Goal: Transaction & Acquisition: Purchase product/service

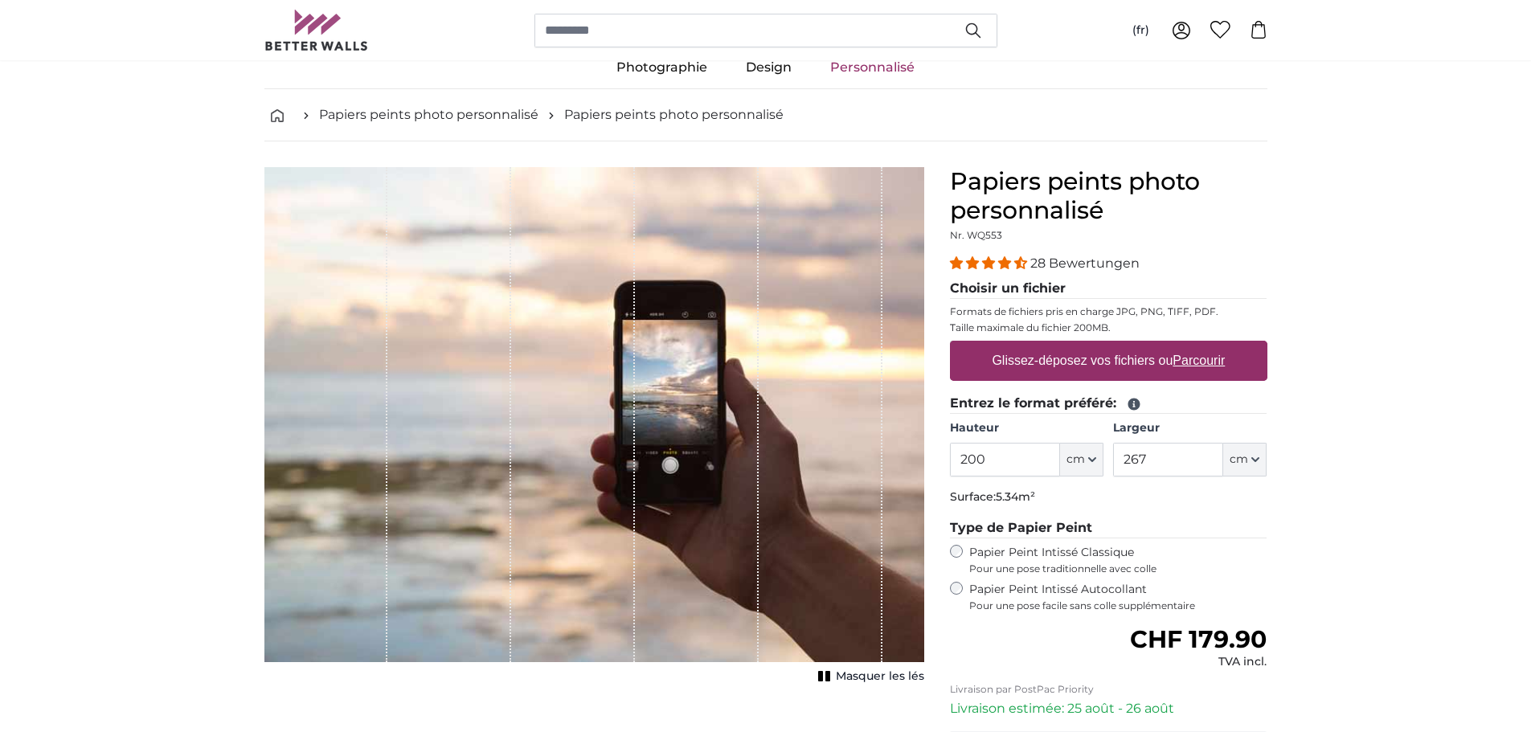
scroll to position [80, 0]
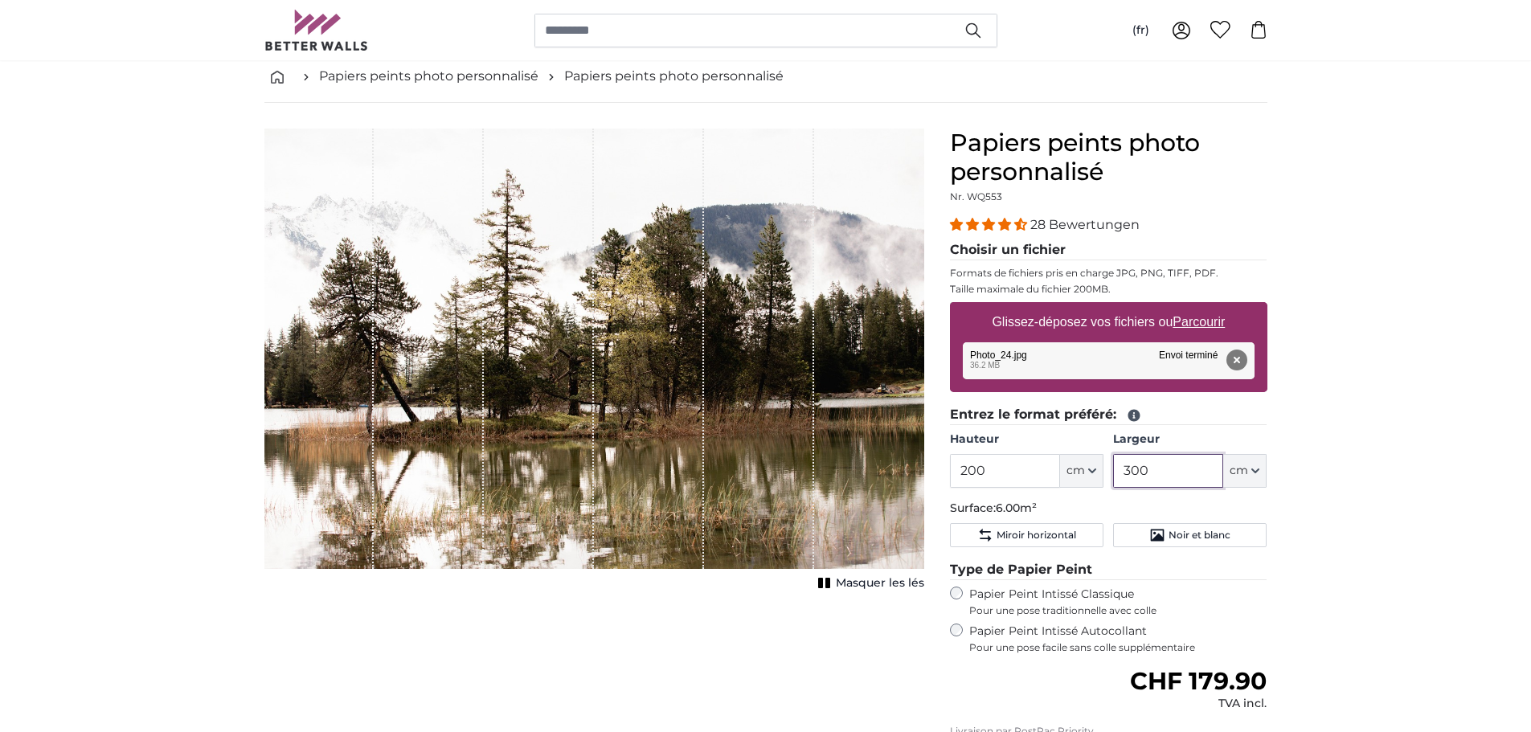
click at [1138, 481] on input "300" at bounding box center [1168, 471] width 110 height 34
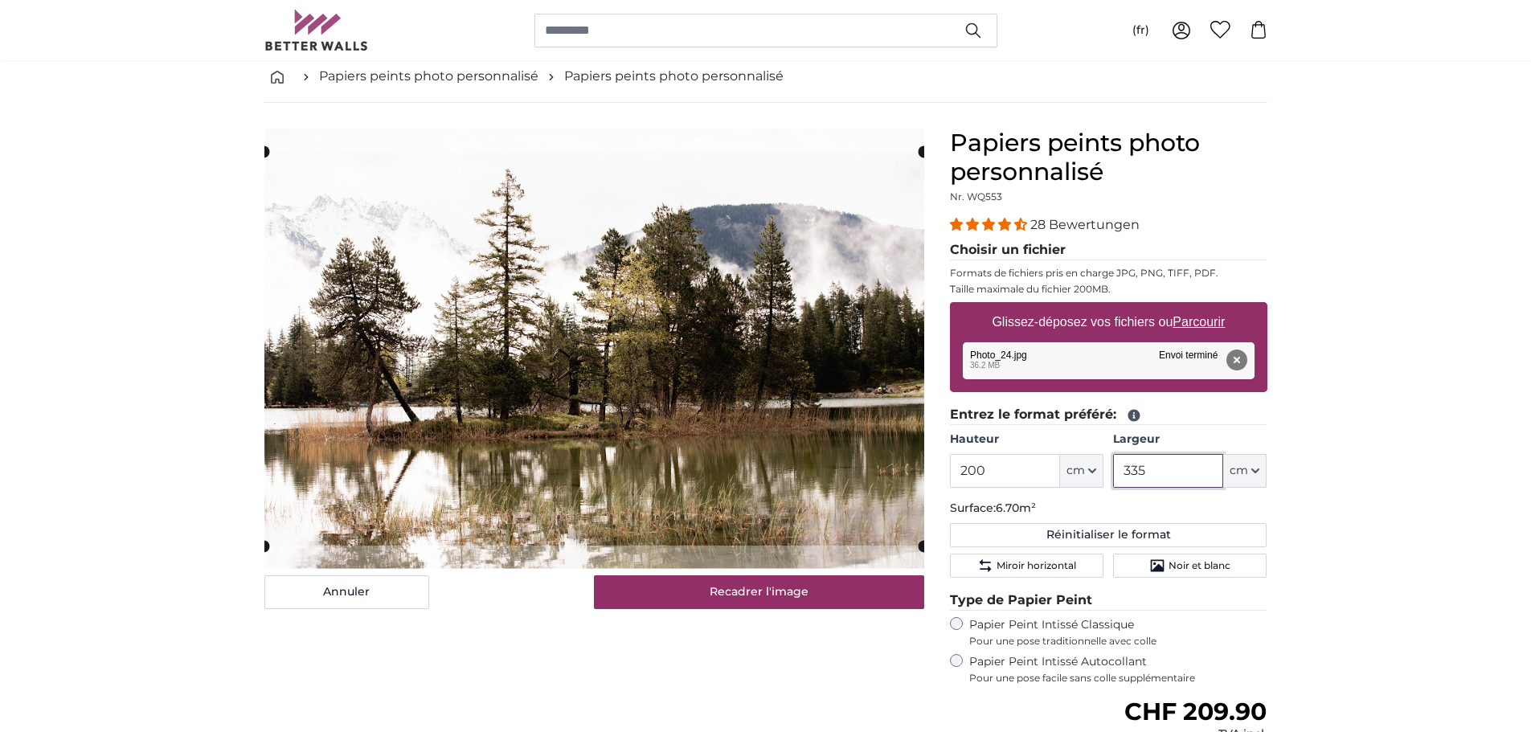
type input "335"
click at [988, 476] on input "200" at bounding box center [1005, 471] width 110 height 34
type input "2"
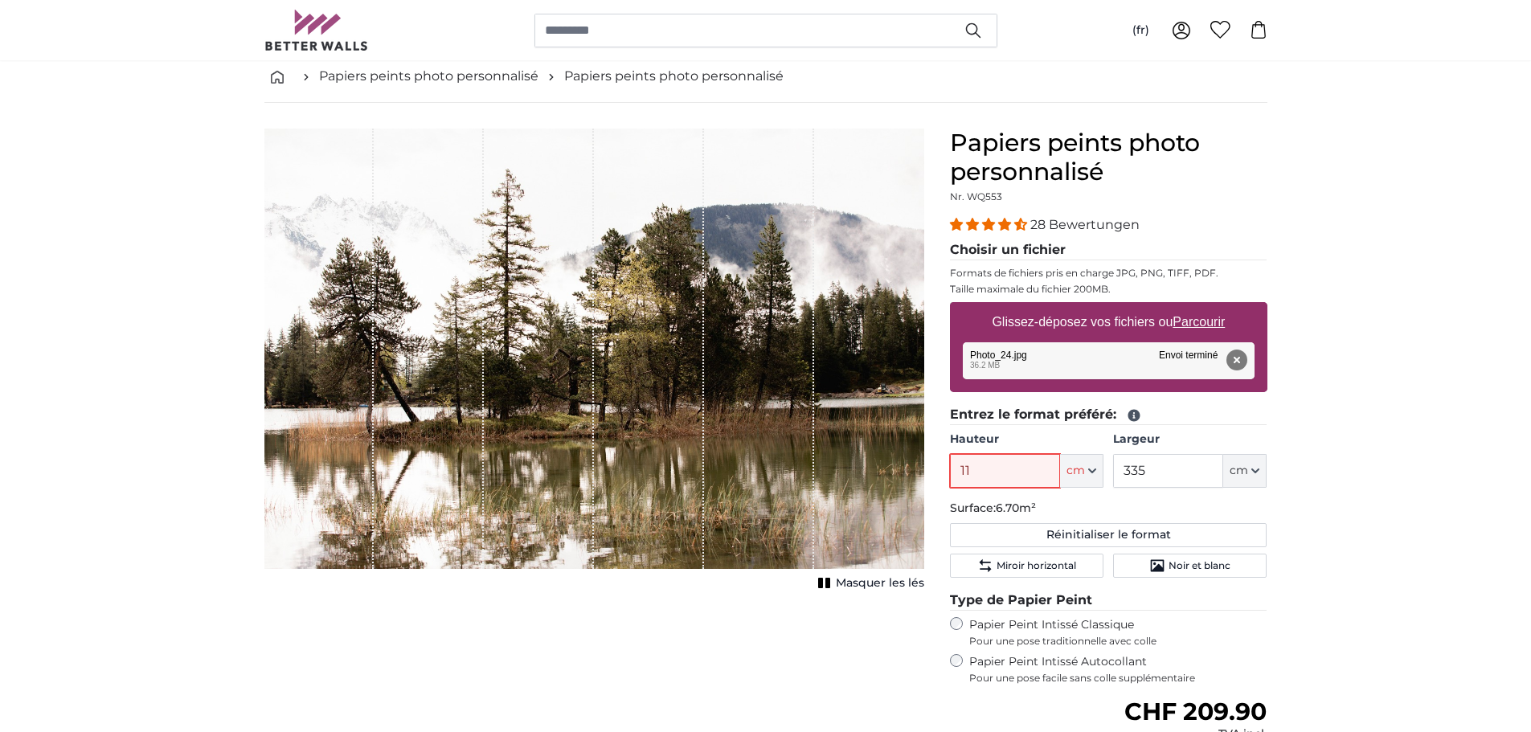
type input "115"
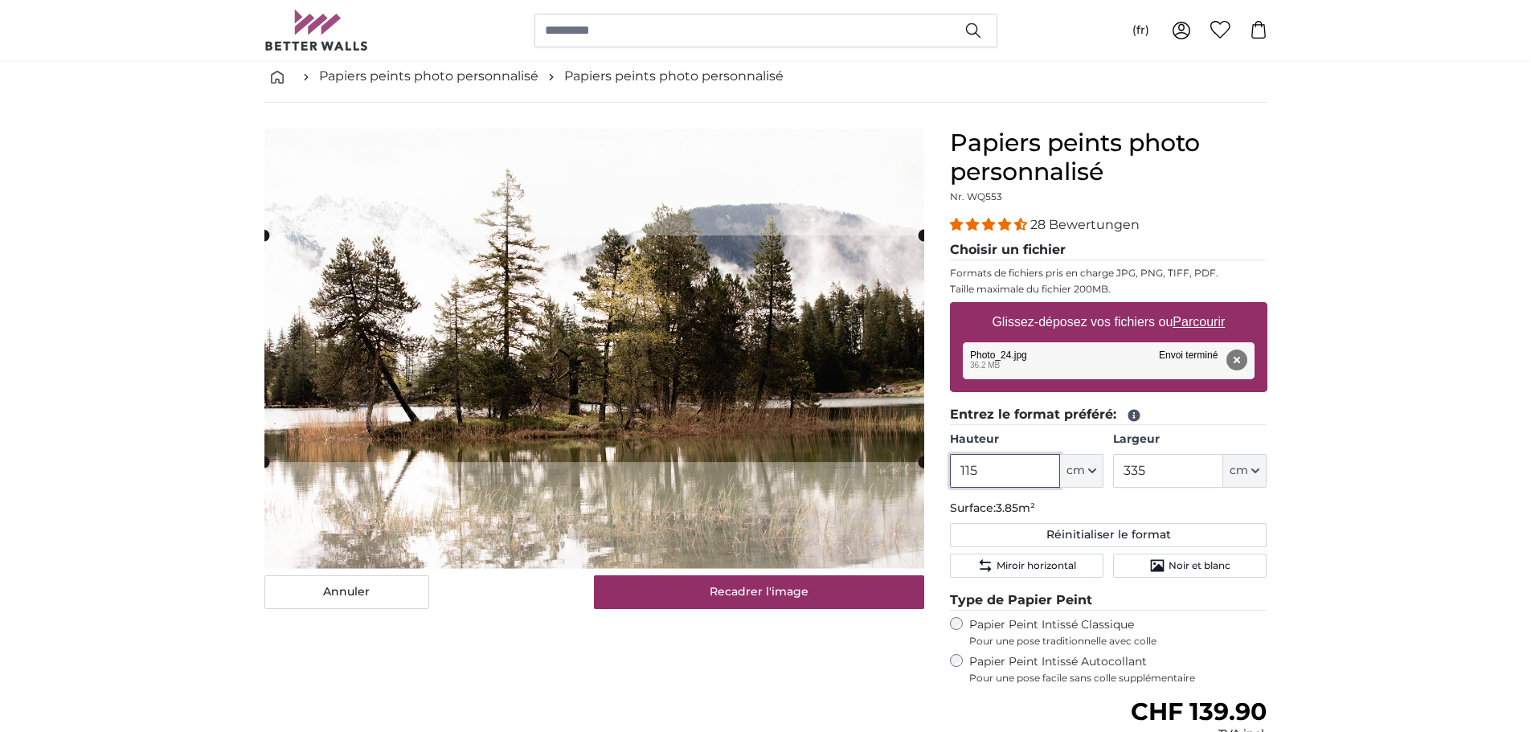
type input "115"
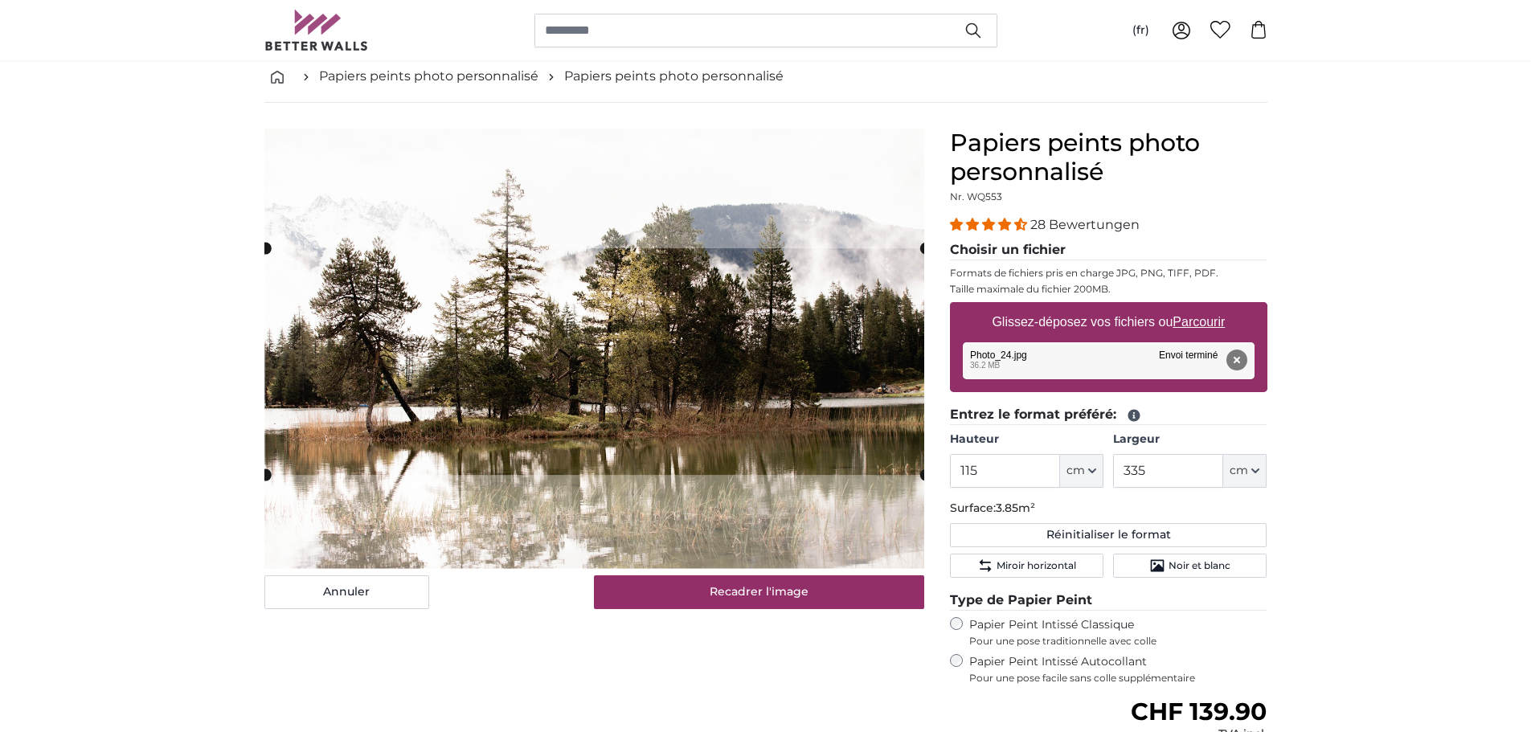
click at [801, 361] on cropper-handle at bounding box center [595, 361] width 660 height 227
click at [1074, 659] on label "Papier Peint Intissé Autocollant Pour une pose facile sans colle supplémentaire" at bounding box center [1119, 669] width 298 height 31
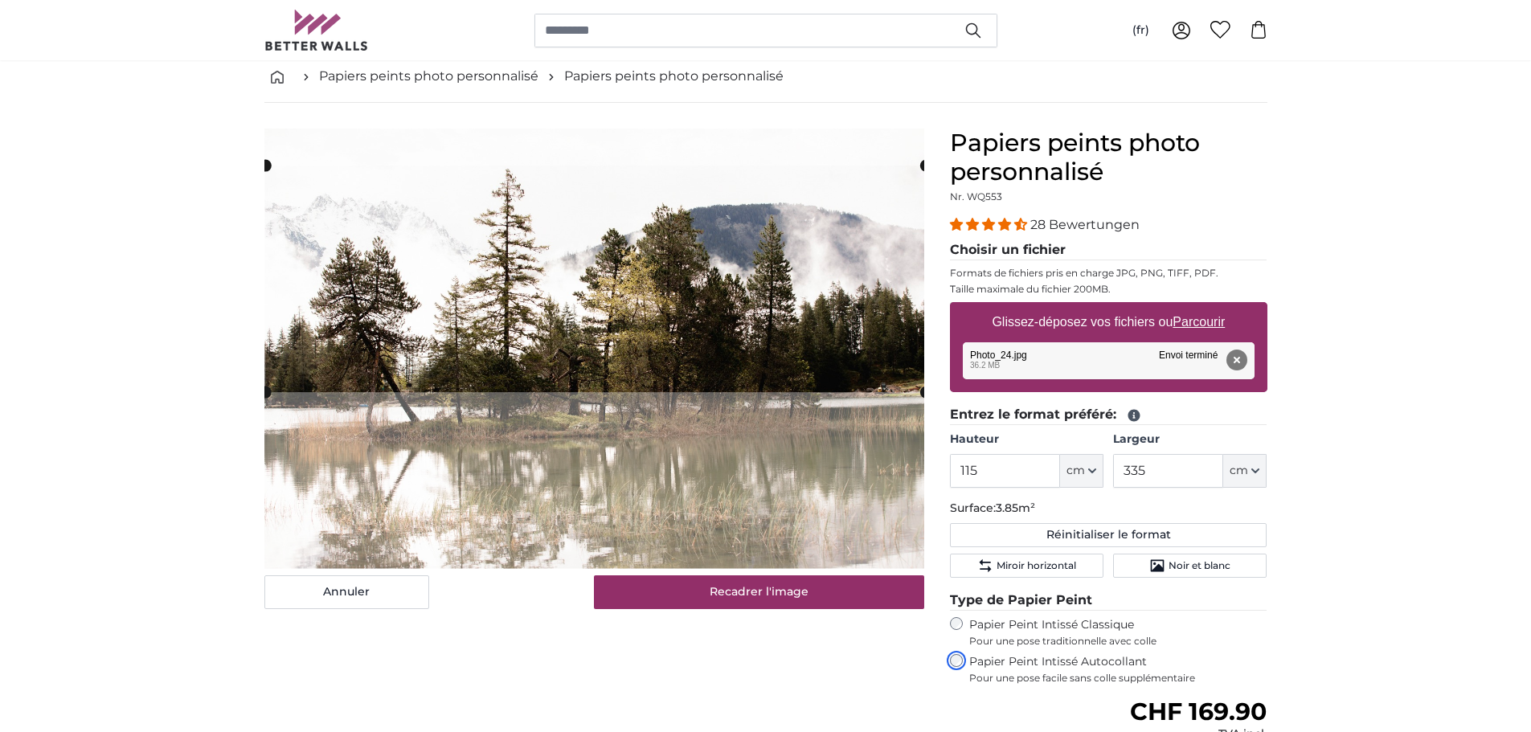
click at [0, 0] on slot at bounding box center [0, 0] width 0 height 0
click at [1011, 500] on product-detail "Annuler Recadrer l'image Masquer les lés Papiers peints photo personnalisé Nr. …" at bounding box center [766, 532] width 1029 height 858
click at [0, 0] on slot at bounding box center [0, 0] width 0 height 0
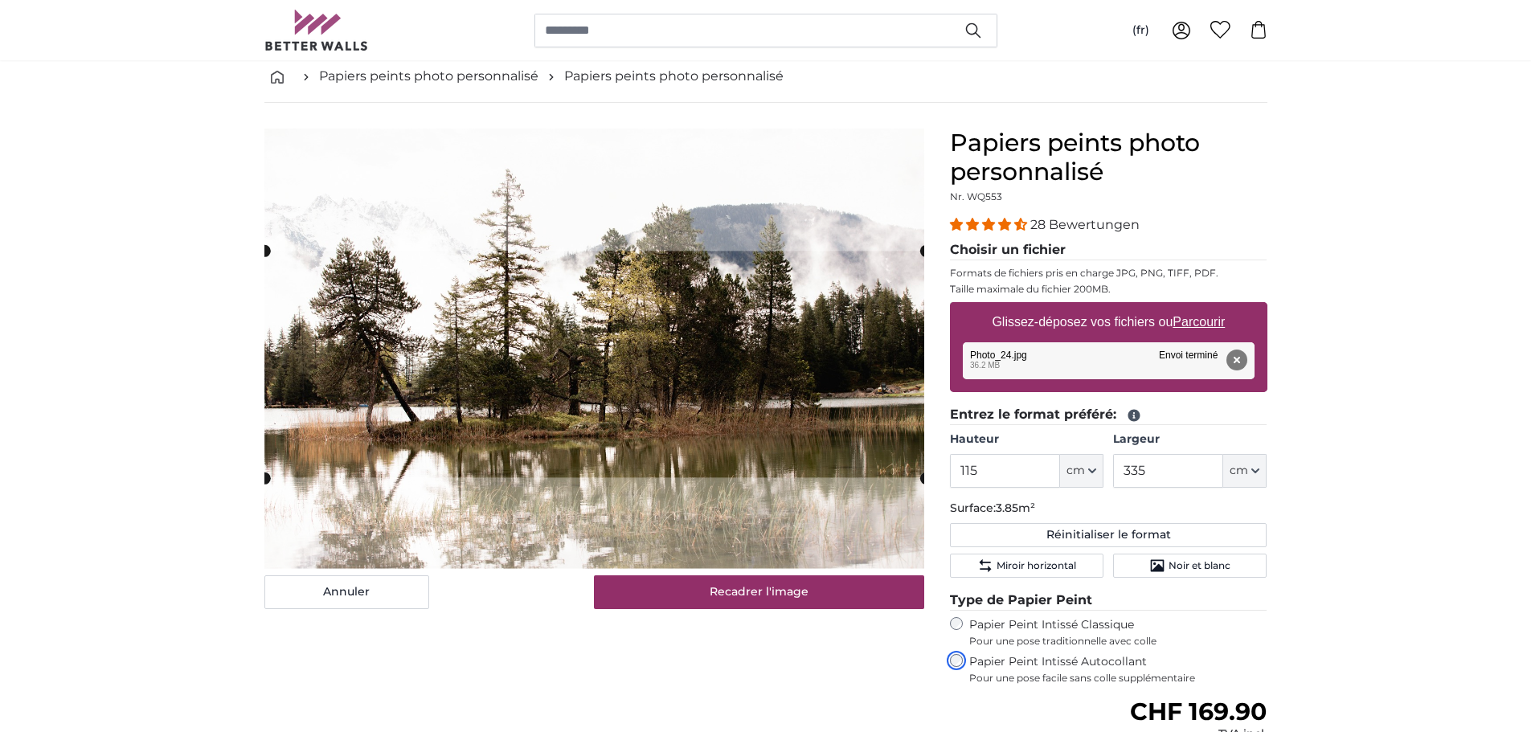
click at [798, 377] on cropper-handle at bounding box center [594, 364] width 661 height 227
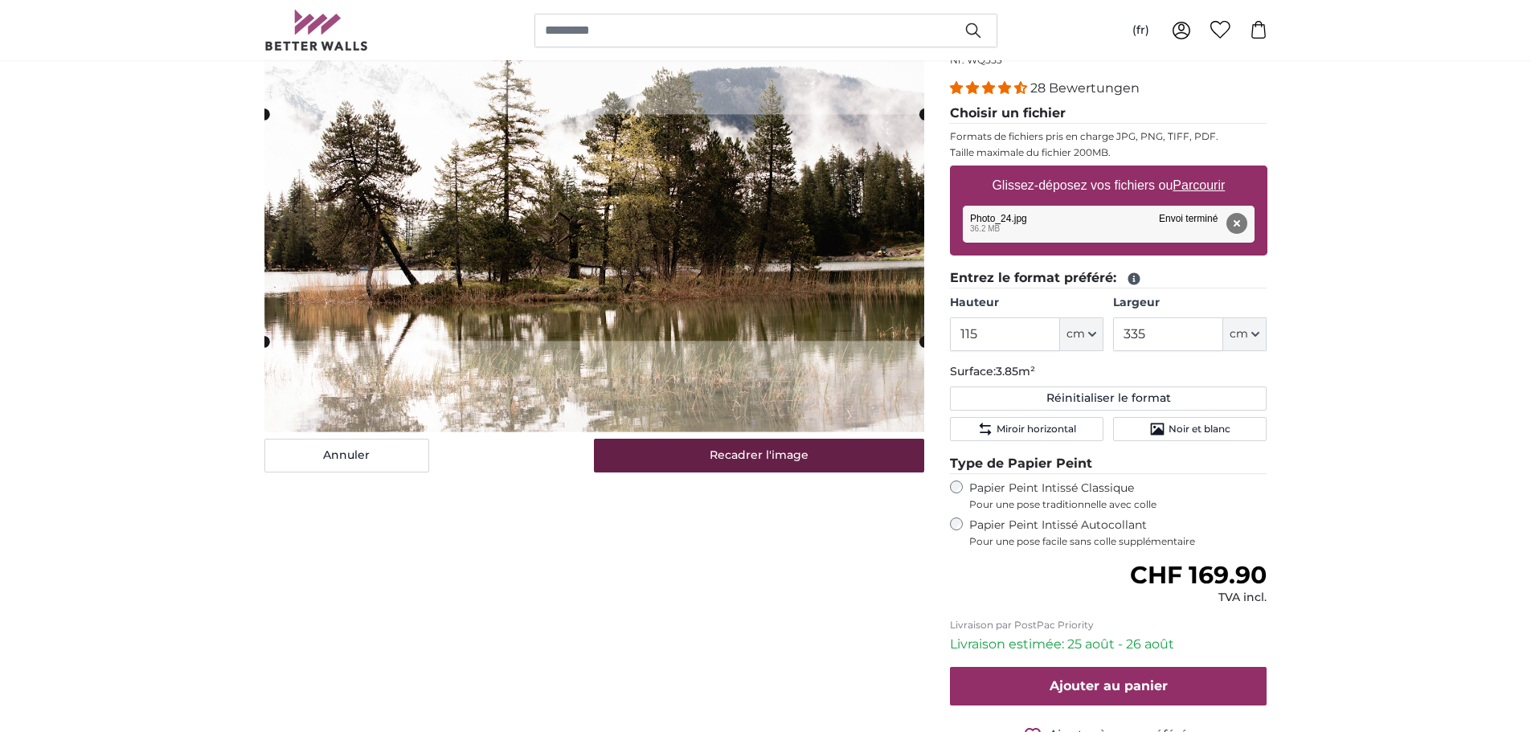
scroll to position [241, 0]
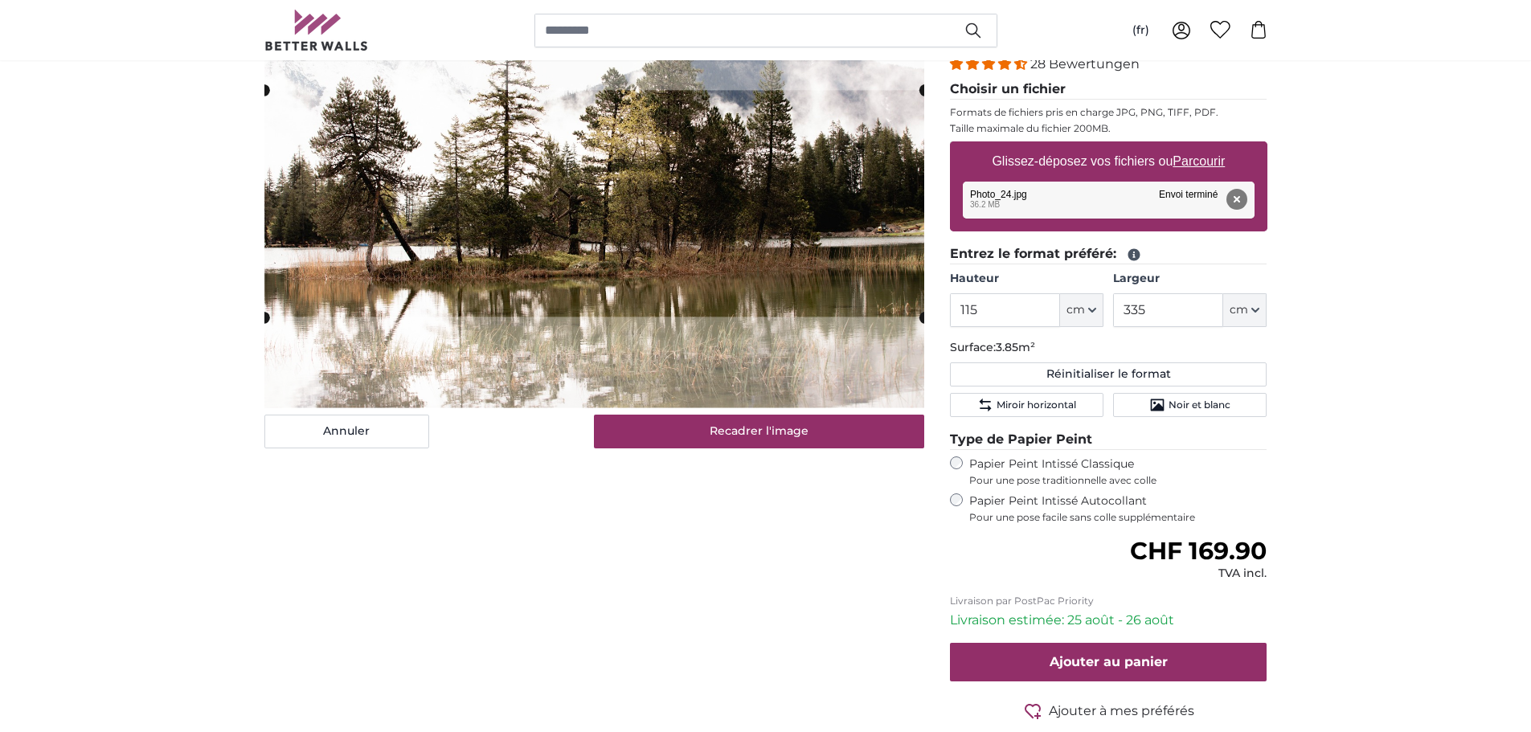
click at [1033, 472] on label "Papier Peint Intissé Classique Pour une pose traditionnelle avec colle" at bounding box center [1119, 472] width 298 height 31
click at [1039, 499] on label "Papier Peint Intissé Autocollant Pour une pose facile sans colle supplémentaire" at bounding box center [1119, 509] width 298 height 31
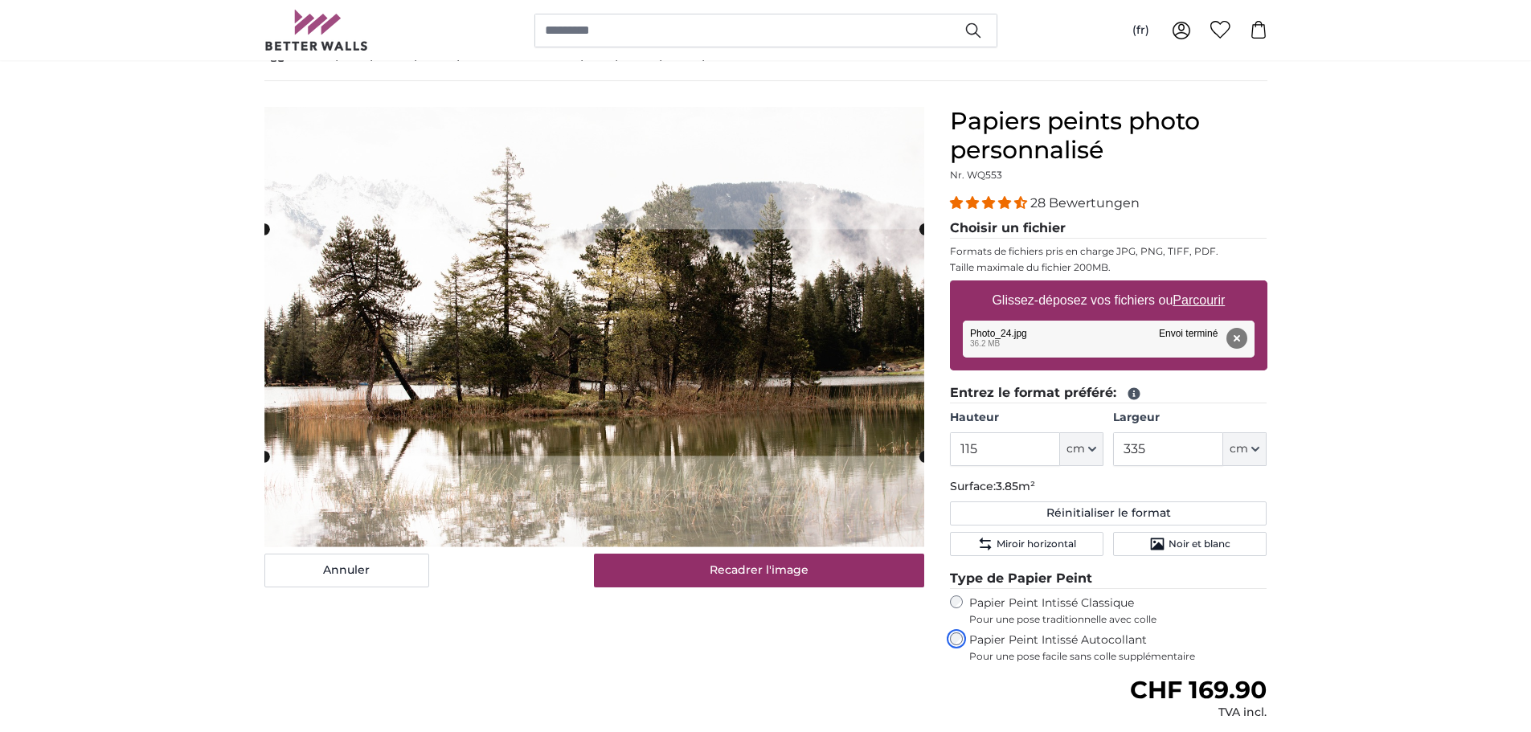
scroll to position [80, 0]
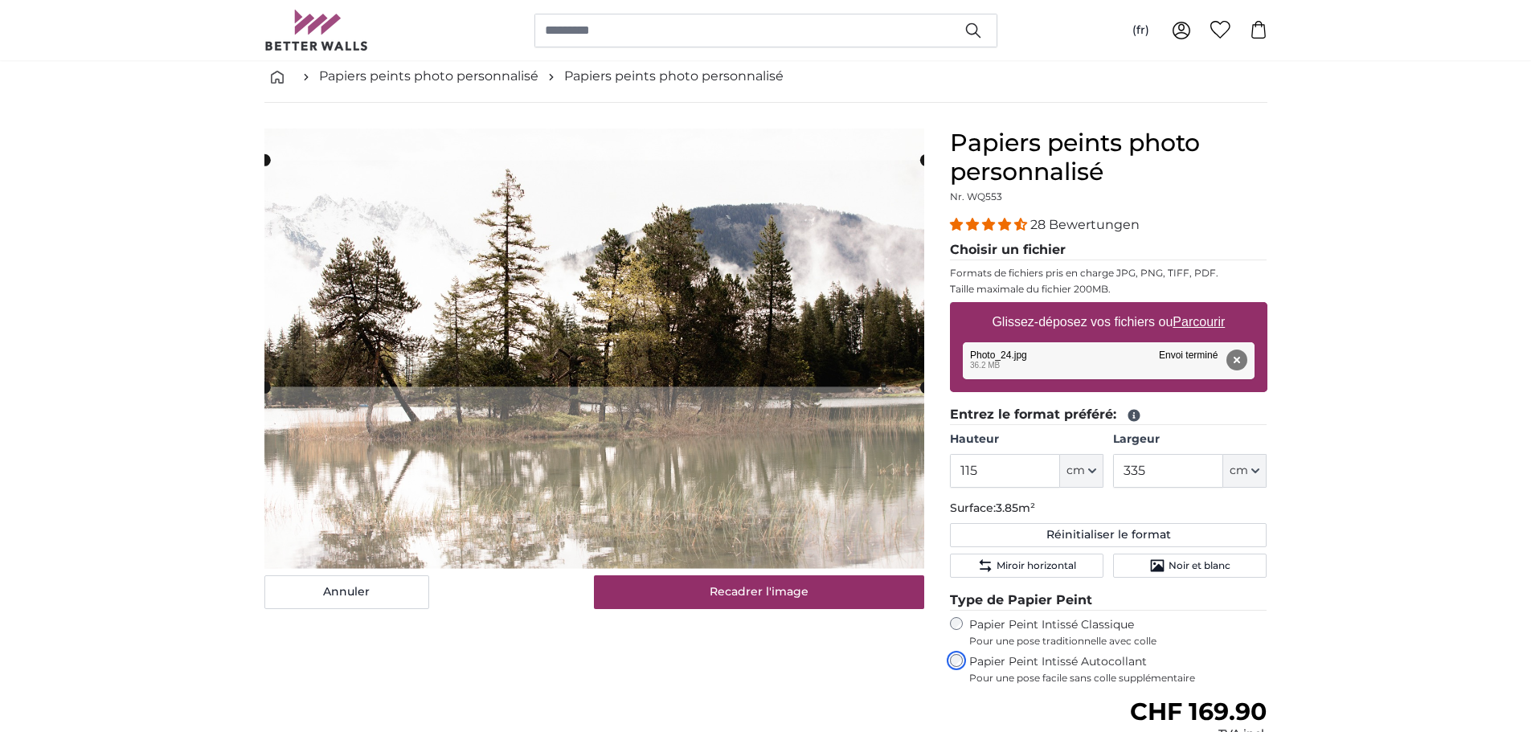
click at [703, 266] on cropper-handle at bounding box center [594, 273] width 661 height 227
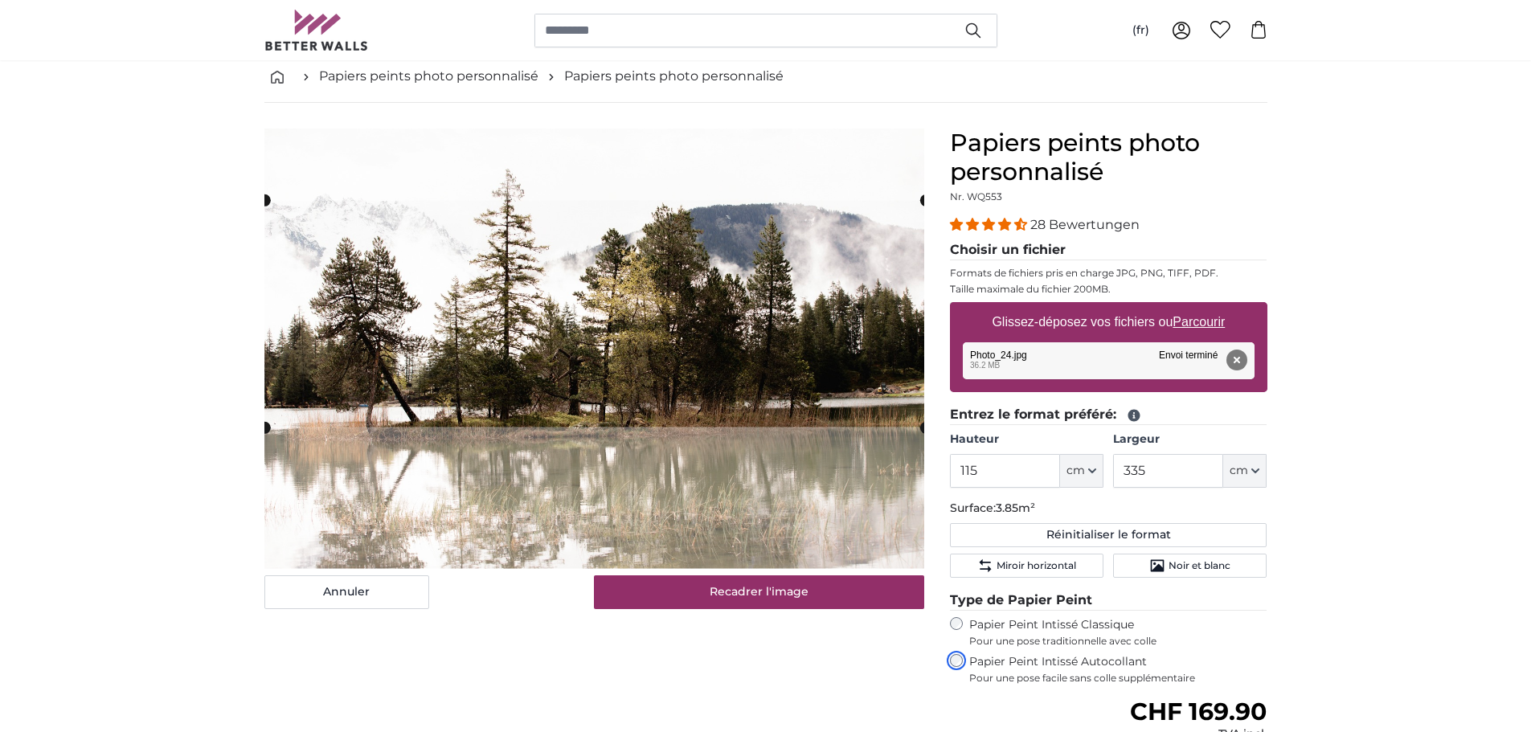
click at [621, 372] on cropper-handle at bounding box center [594, 313] width 661 height 227
click at [670, 606] on button "Recadrer l'image" at bounding box center [759, 593] width 330 height 34
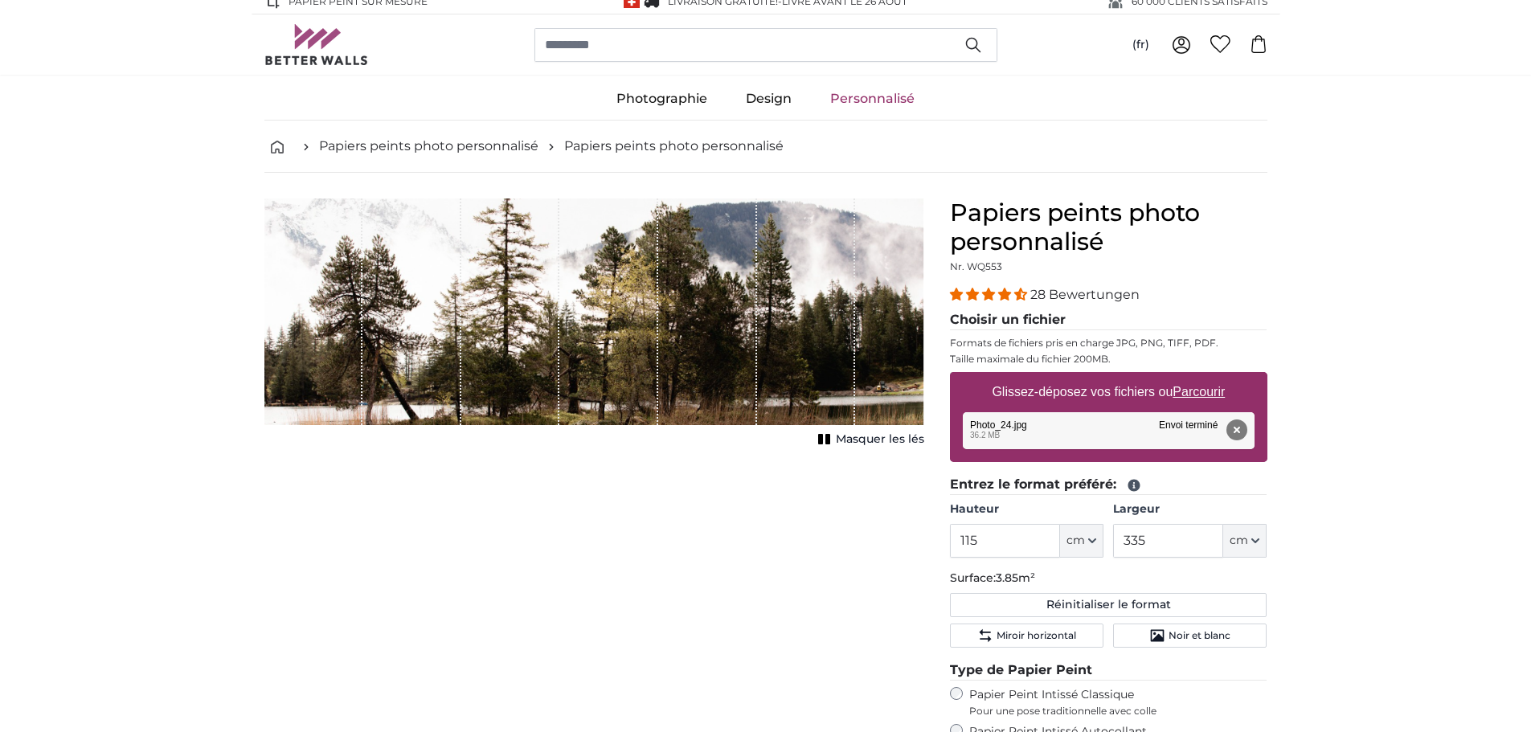
scroll to position [0, 0]
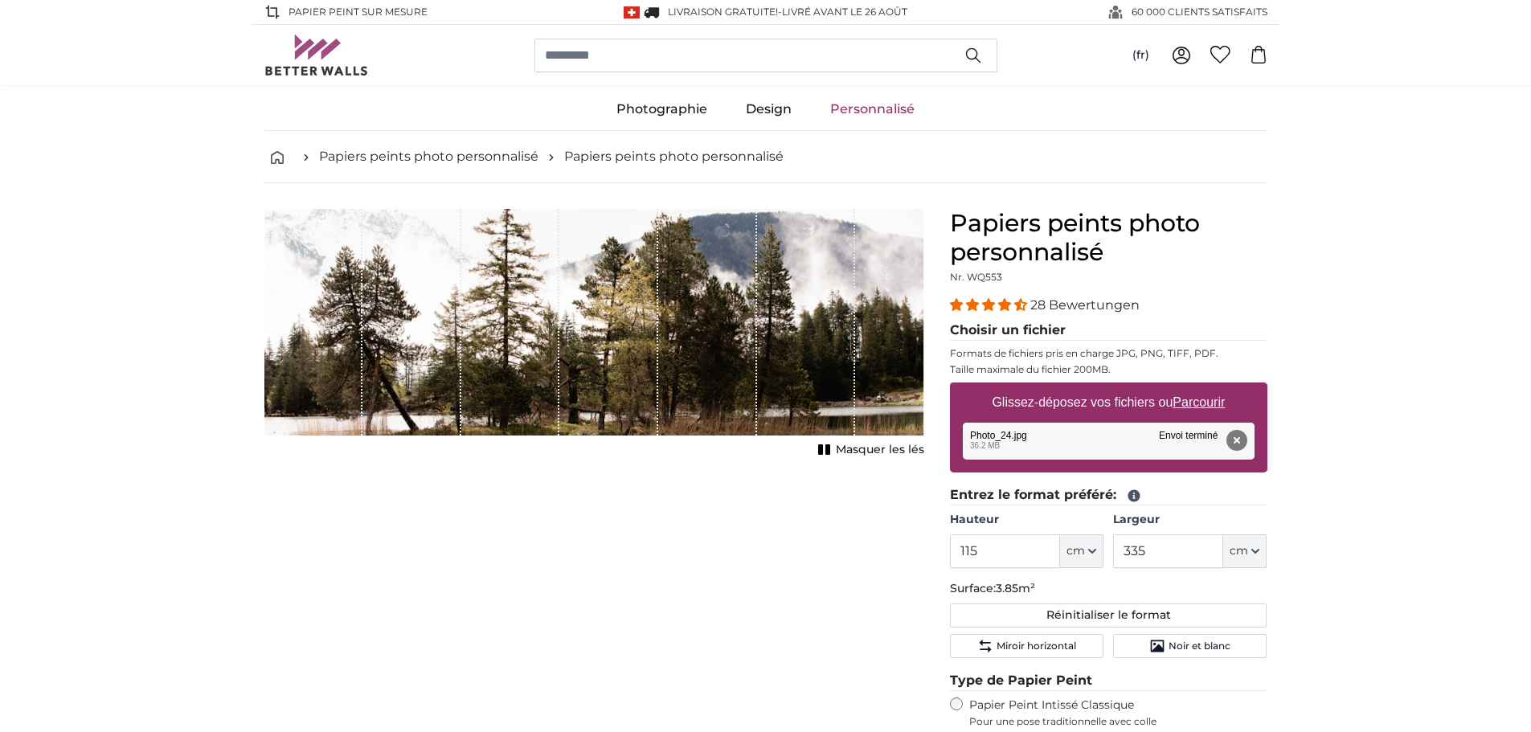
click at [842, 447] on span "Masquer les lés" at bounding box center [880, 450] width 88 height 16
click at [855, 449] on span "Afficher les lés" at bounding box center [882, 450] width 84 height 16
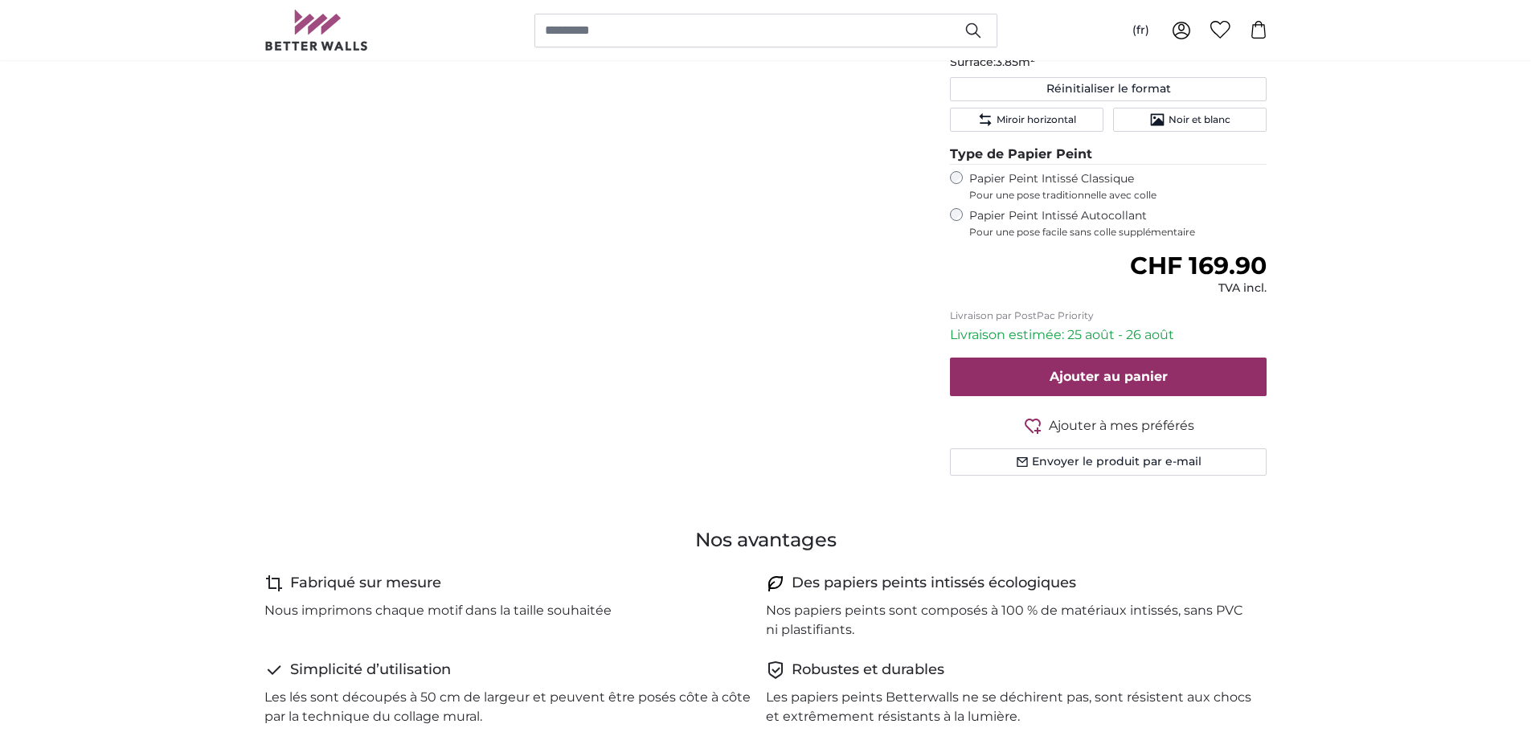
scroll to position [563, 0]
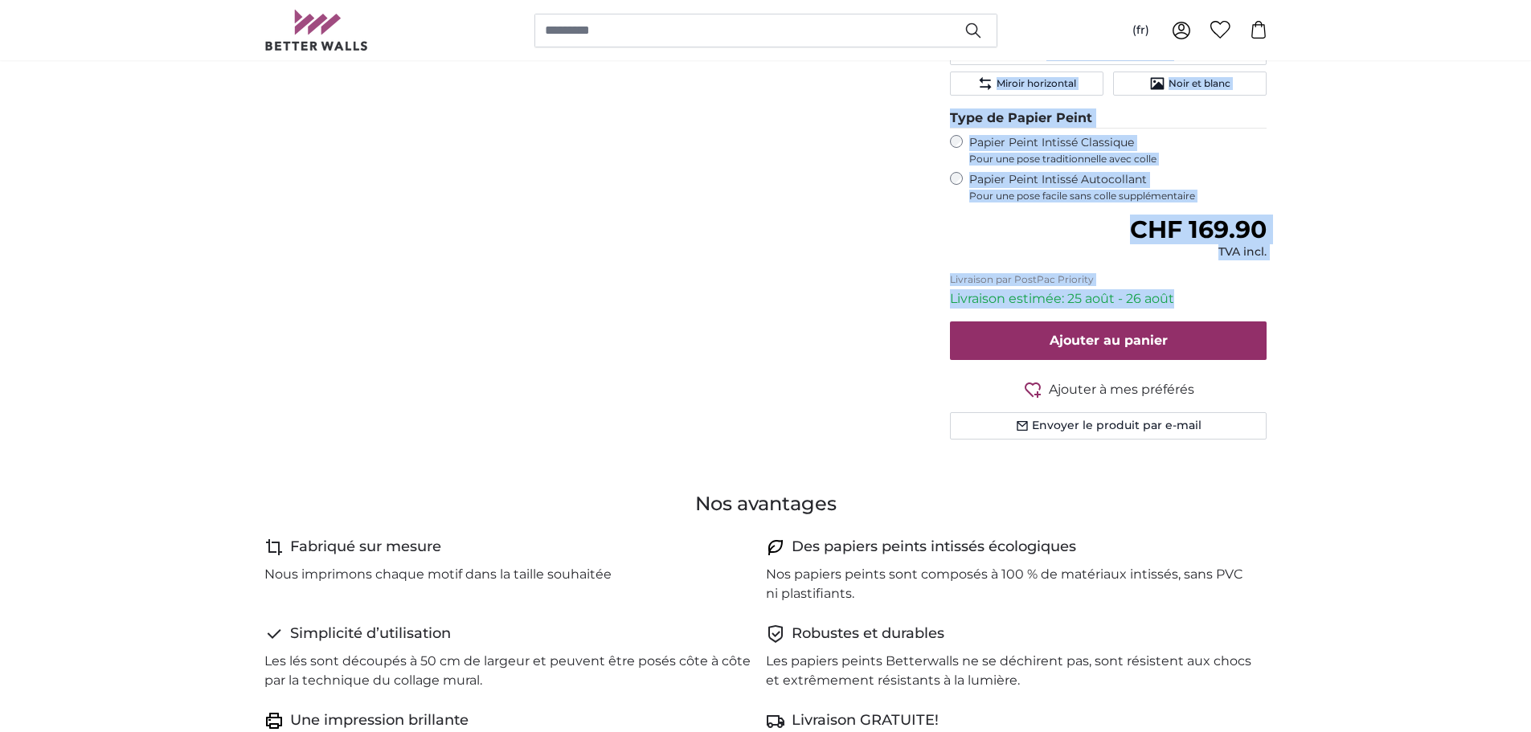
drag, startPoint x: 1188, startPoint y: 301, endPoint x: 863, endPoint y: 297, distance: 325.6
click at [863, 297] on product-detail "Annuler Recadrer l'image Masquer les lés Papiers peints photo personnalisé Nr. …" at bounding box center [766, 50] width 1029 height 858
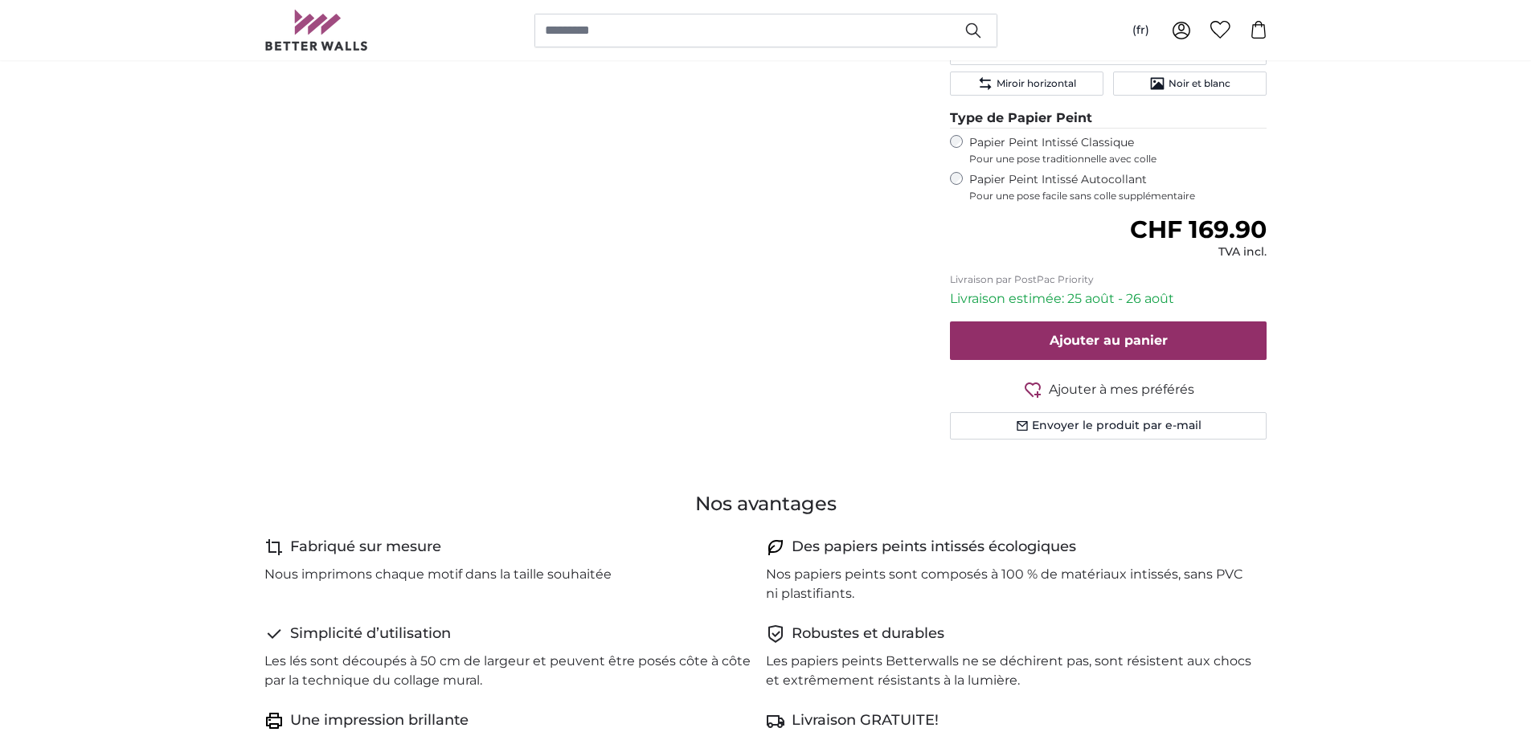
click at [793, 302] on div "Annuler Recadrer l'image Masquer les lés" at bounding box center [595, 62] width 686 height 832
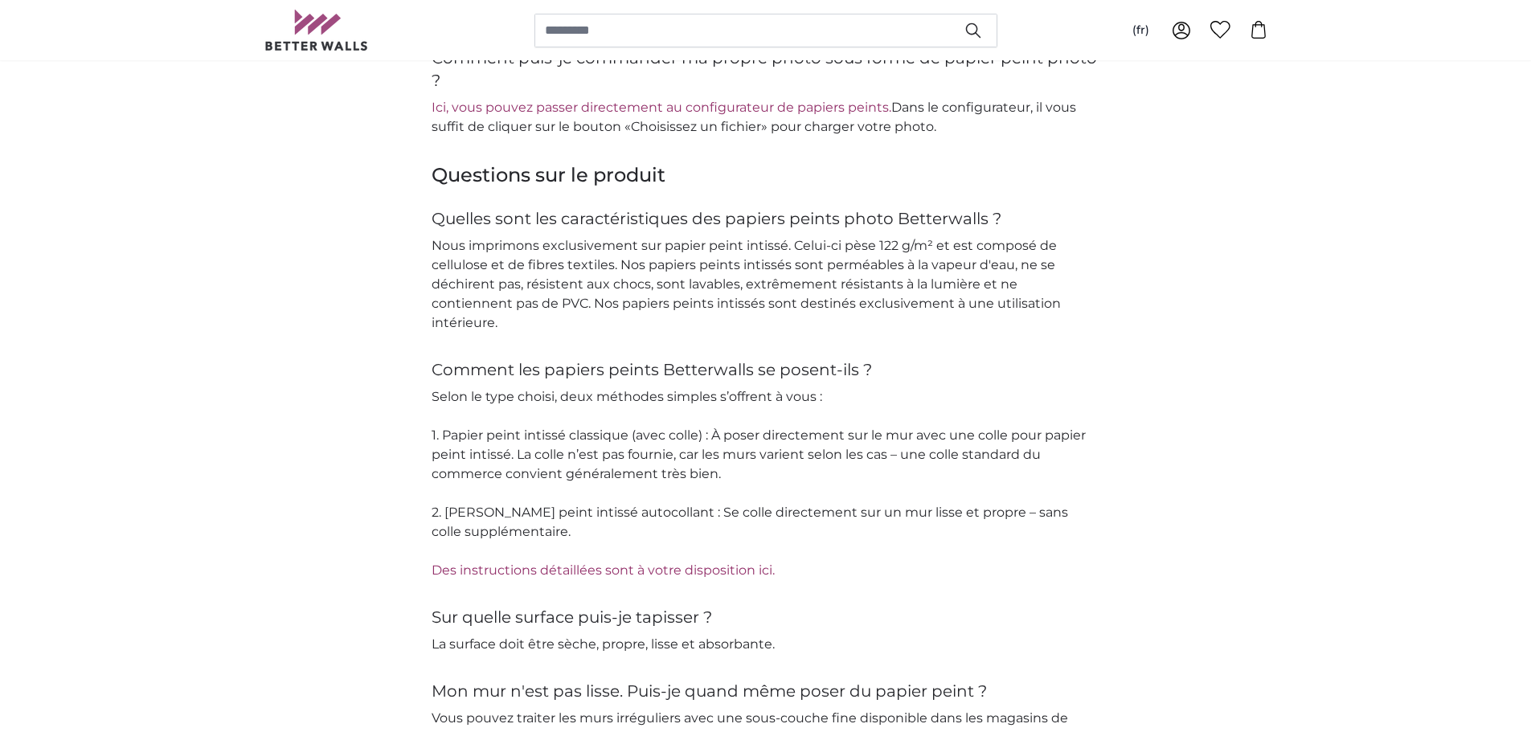
scroll to position [2251, 0]
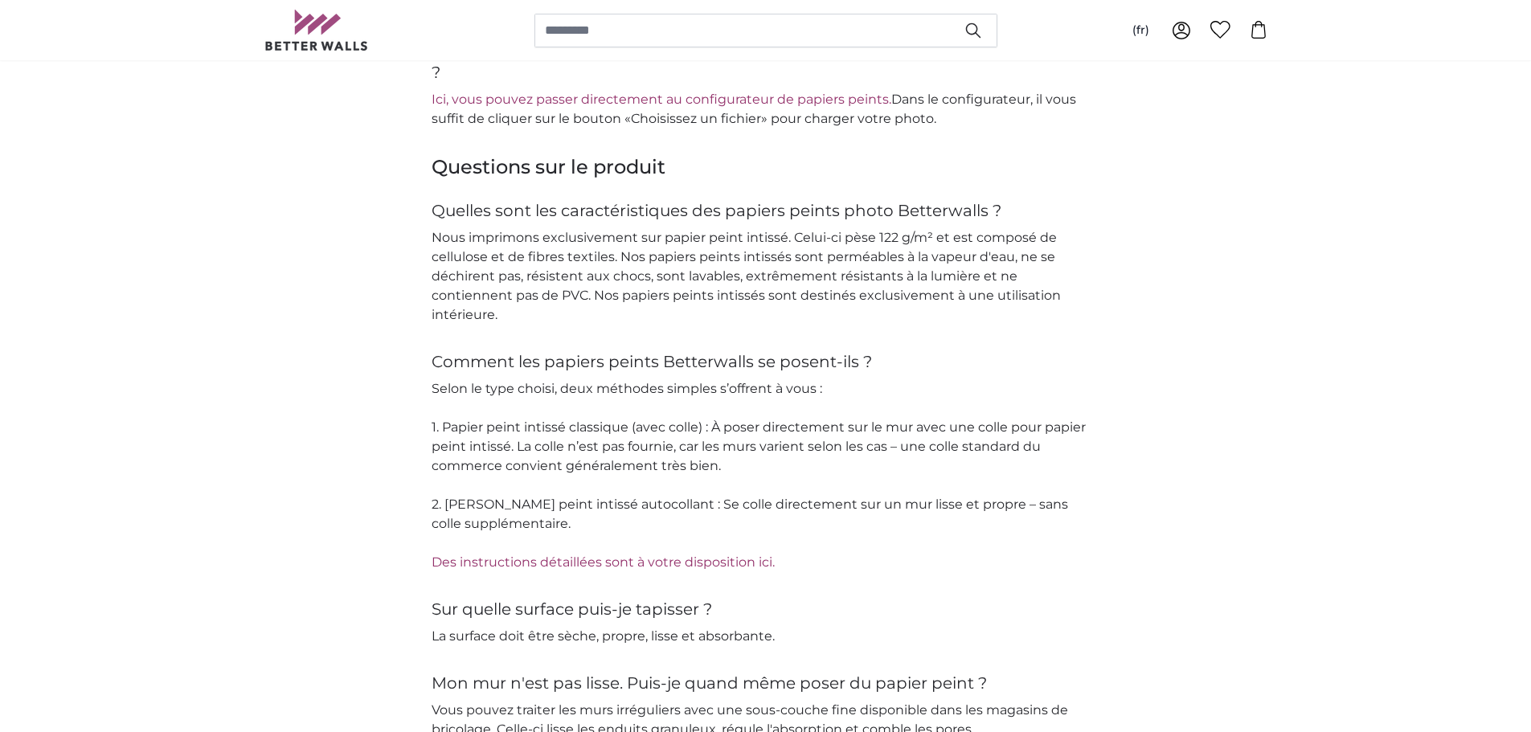
click at [1146, 462] on div "Questions sur le produit Quelles sont les caractéristiques des papiers peints p…" at bounding box center [766, 586] width 1029 height 865
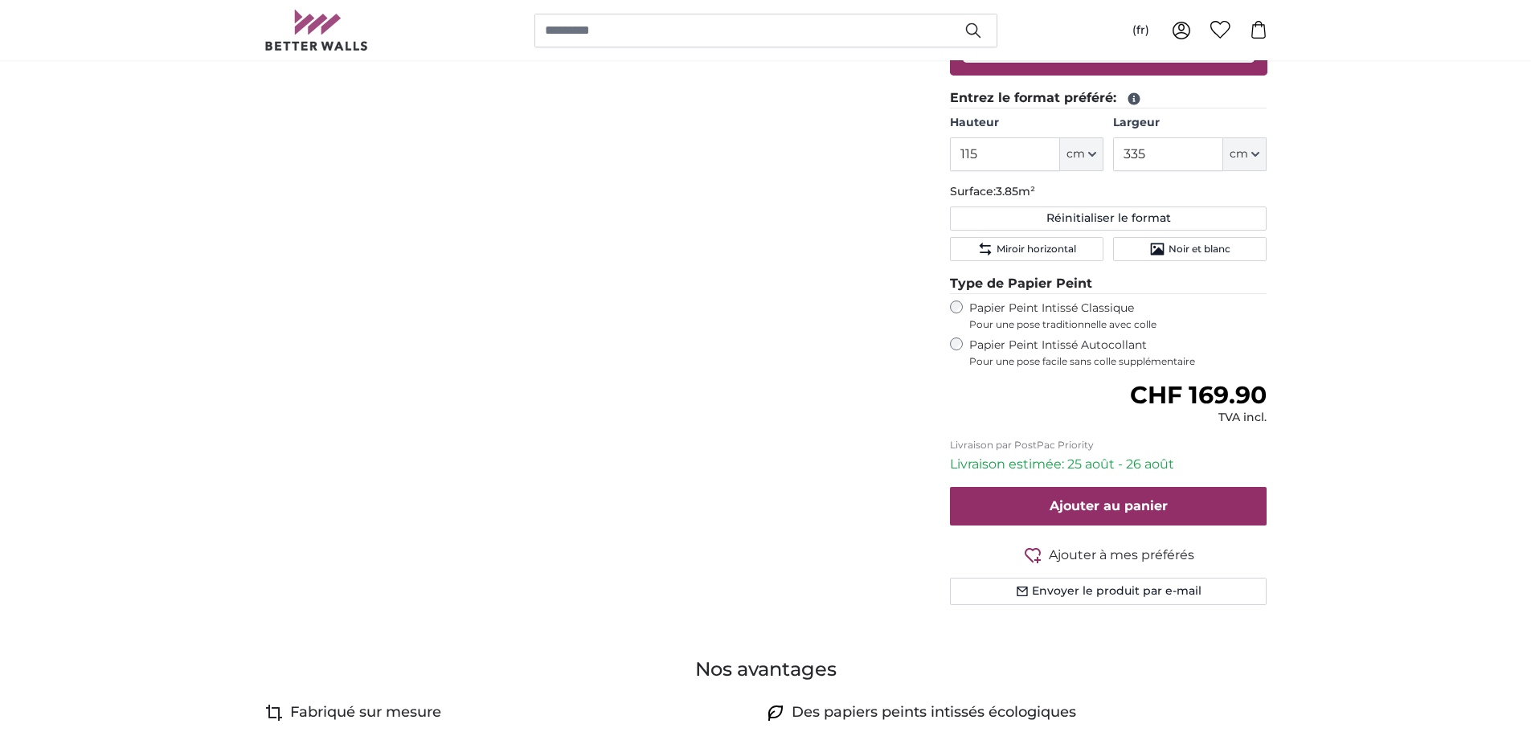
scroll to position [402, 0]
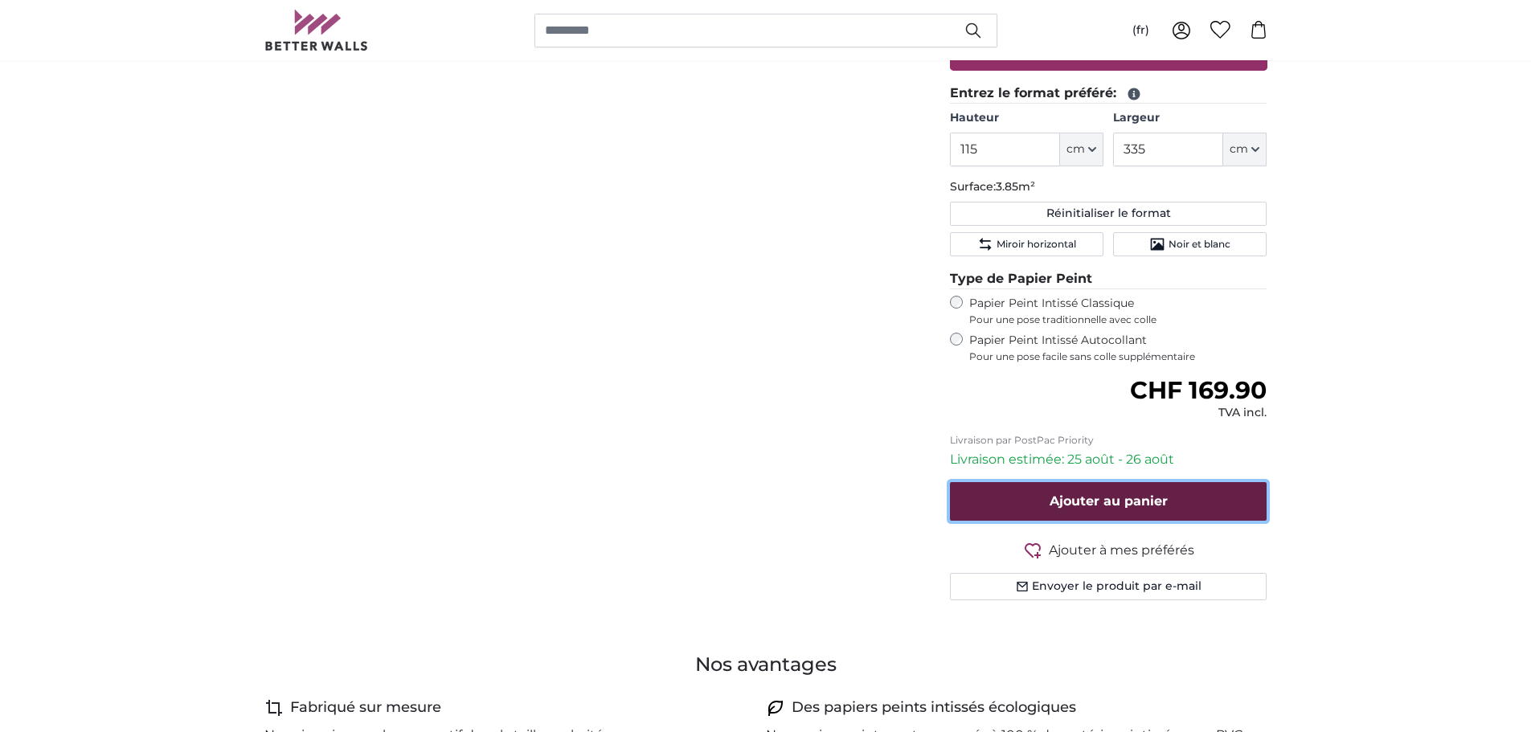
click at [1162, 500] on span "Ajouter au panier" at bounding box center [1109, 501] width 118 height 15
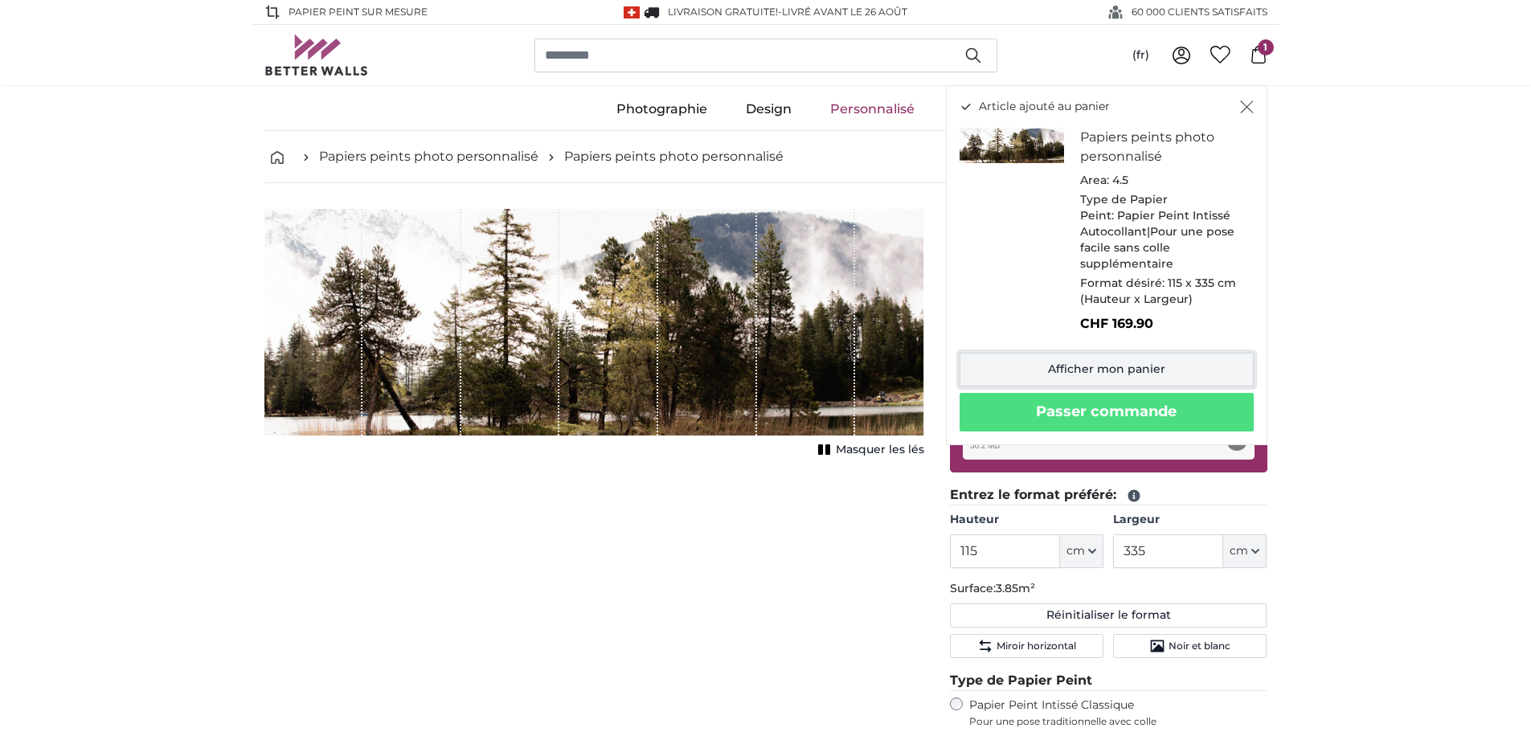
click at [1141, 379] on link "Afficher mon panier" at bounding box center [1107, 370] width 294 height 34
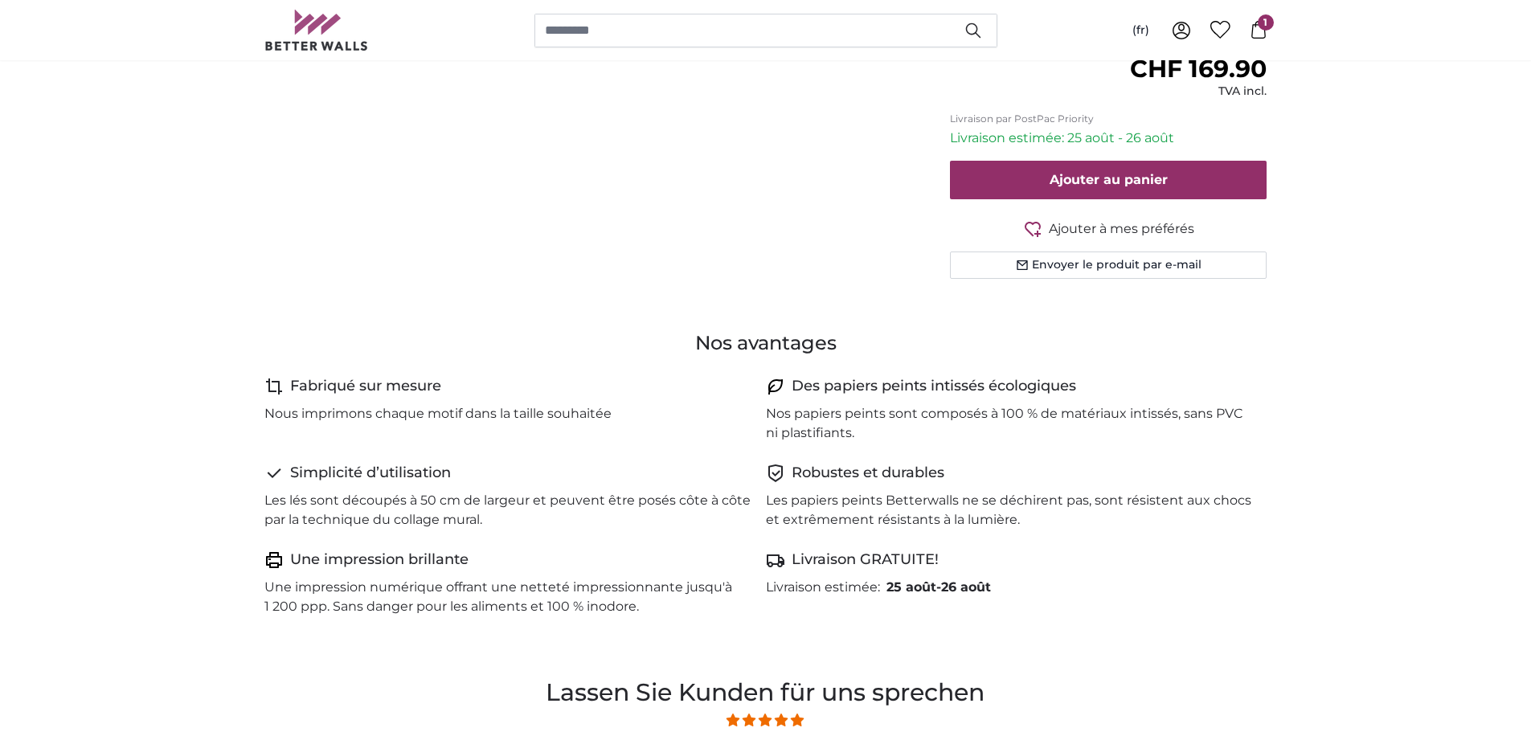
scroll to position [241, 0]
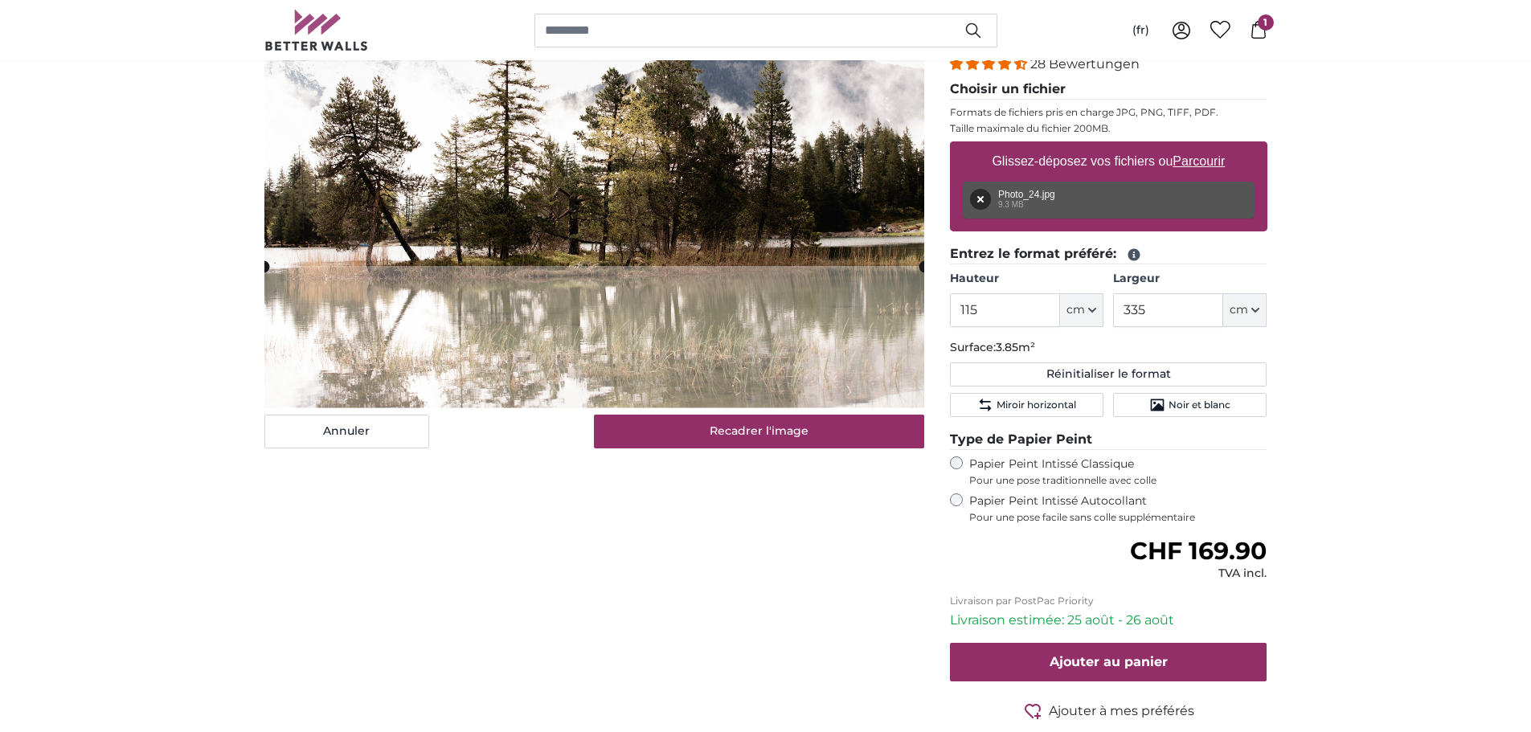
click at [1043, 465] on label "Papier Peint Intissé Classique Pour une pose traditionnelle avec colle" at bounding box center [1119, 472] width 298 height 31
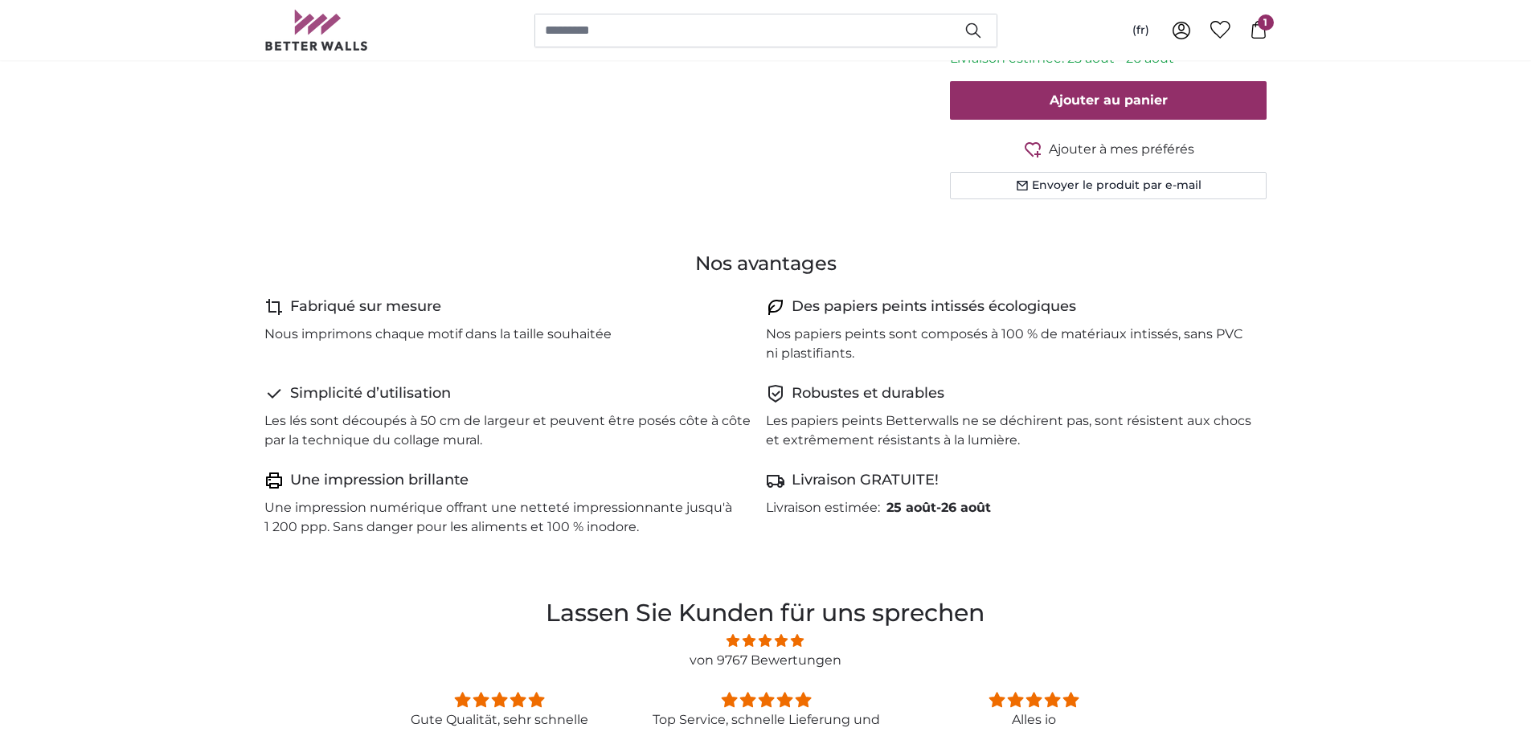
scroll to position [804, 0]
